Goal: Task Accomplishment & Management: Manage account settings

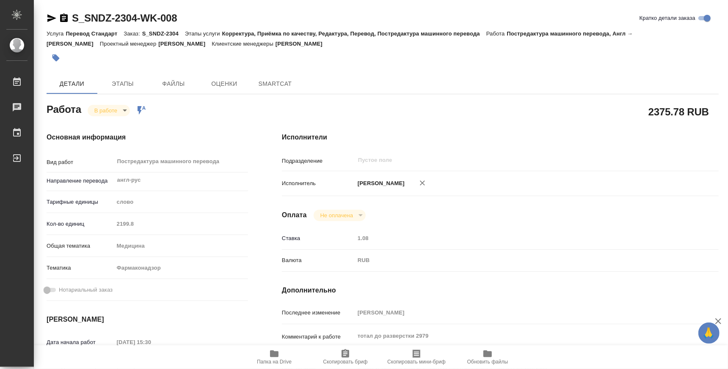
type textarea "x"
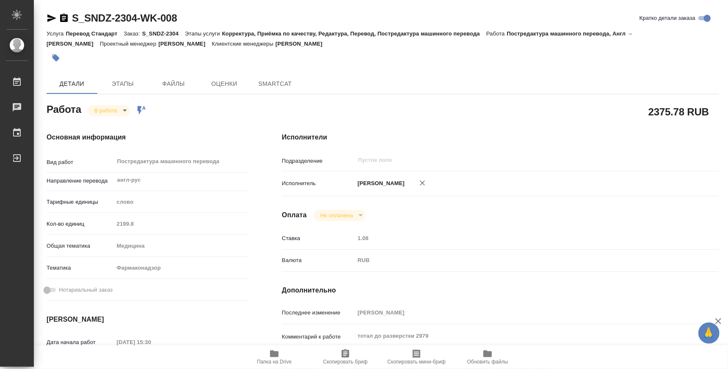
type textarea "x"
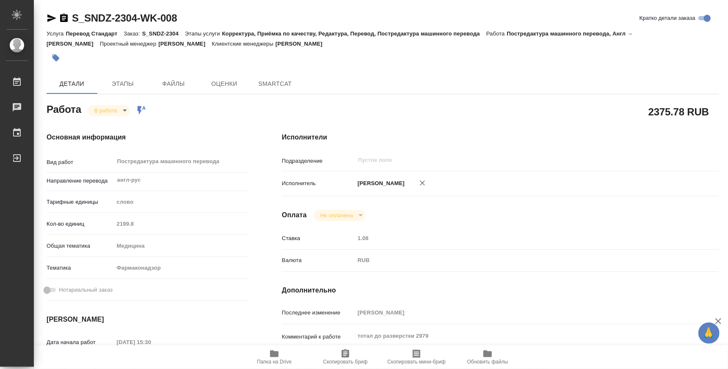
type textarea "x"
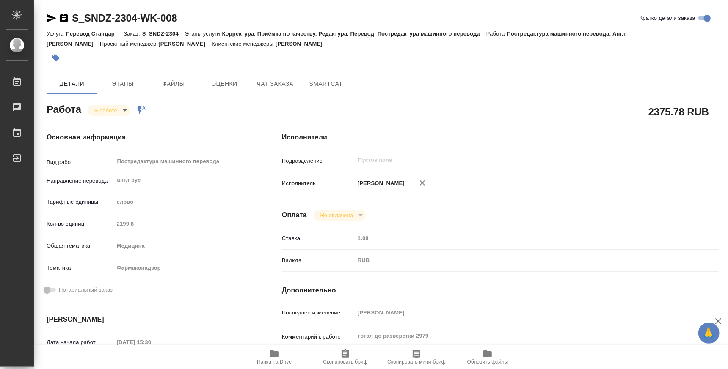
type textarea "x"
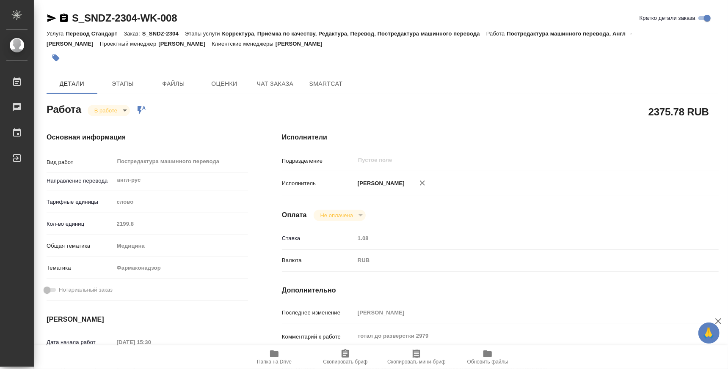
type textarea "x"
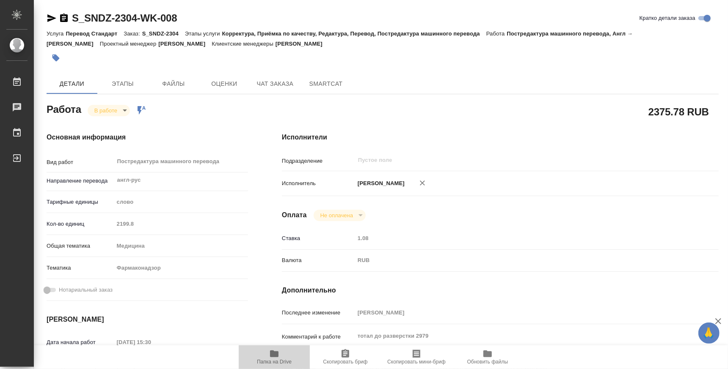
click at [264, 357] on span "Папка на Drive" at bounding box center [274, 357] width 61 height 16
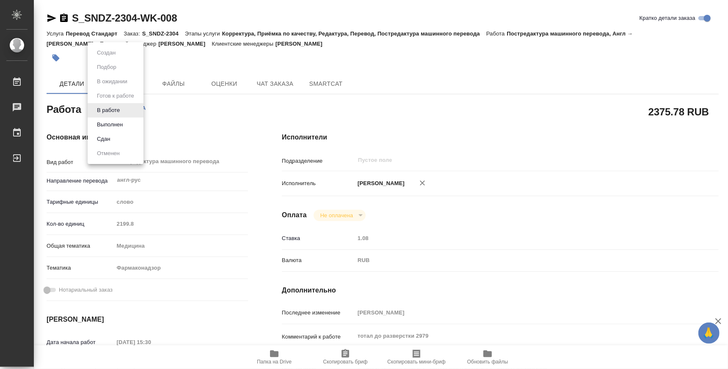
click at [112, 106] on body "🙏 .cls-1 fill:#fff; AWATERA Atminis [PERSON_NAME] 0 Чаты График Выйти S_SNDZ-23…" at bounding box center [364, 184] width 728 height 369
click at [102, 128] on button "Выполнен" at bounding box center [109, 124] width 31 height 9
type textarea "x"
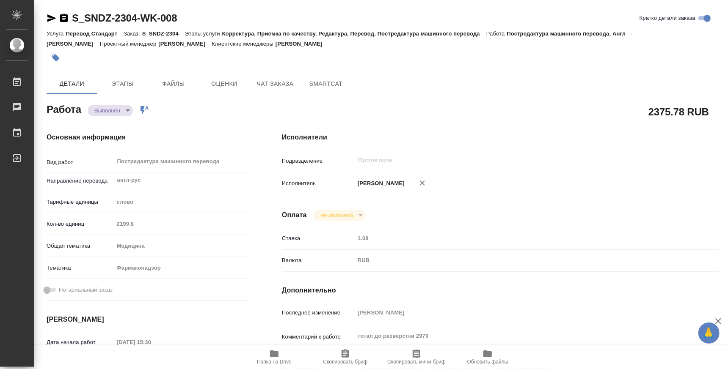
type textarea "x"
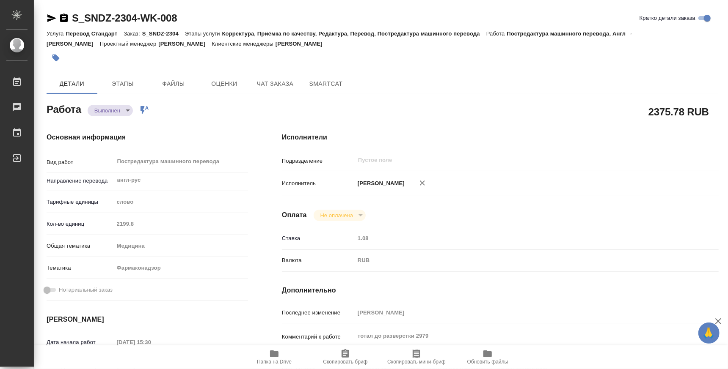
type textarea "x"
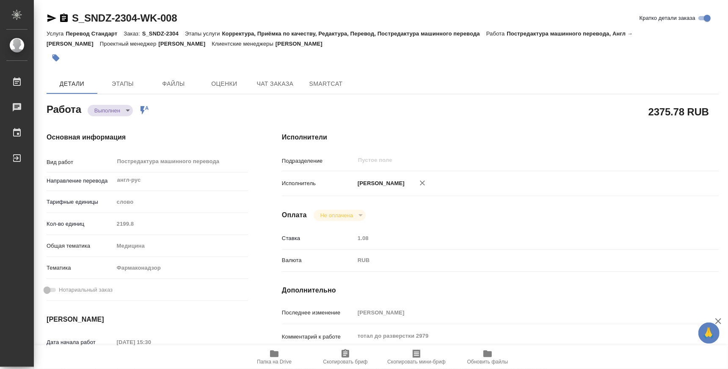
type textarea "x"
